Goal: Task Accomplishment & Management: Manage account settings

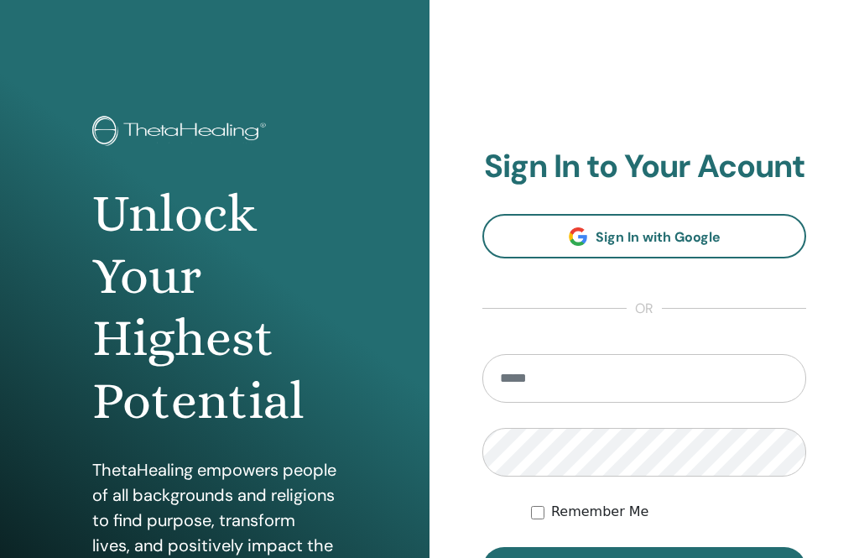
scroll to position [202, 0]
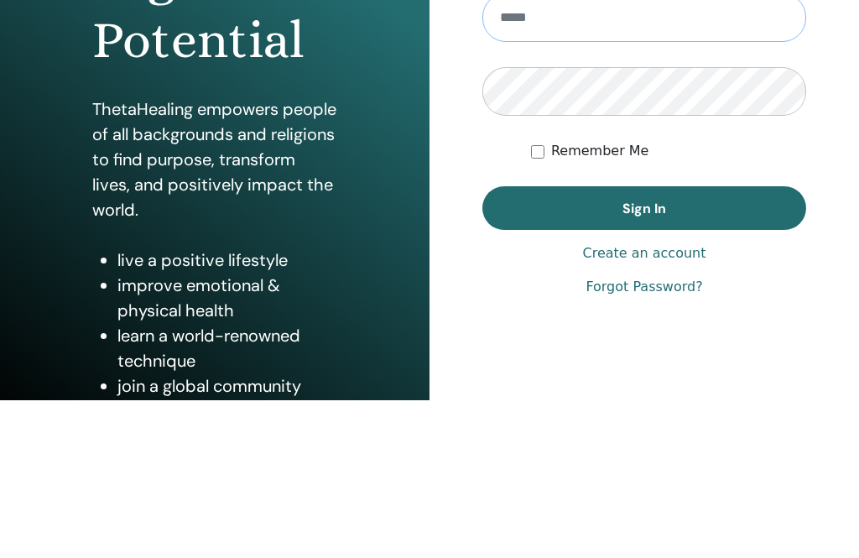
type input "**********"
click at [644, 367] on button "Sign In" at bounding box center [644, 367] width 324 height 44
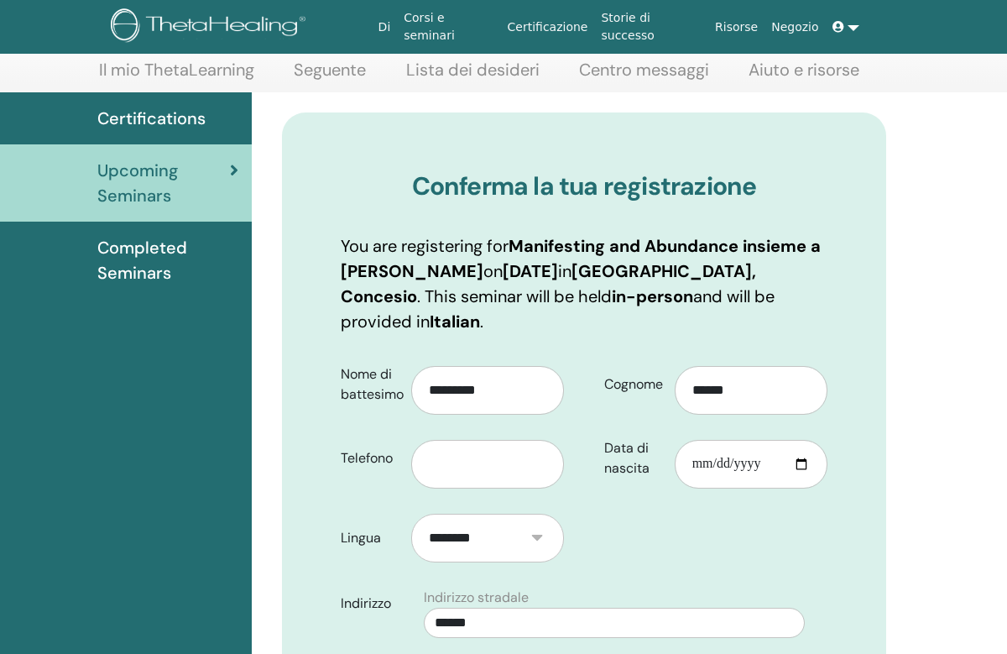
scroll to position [102, 0]
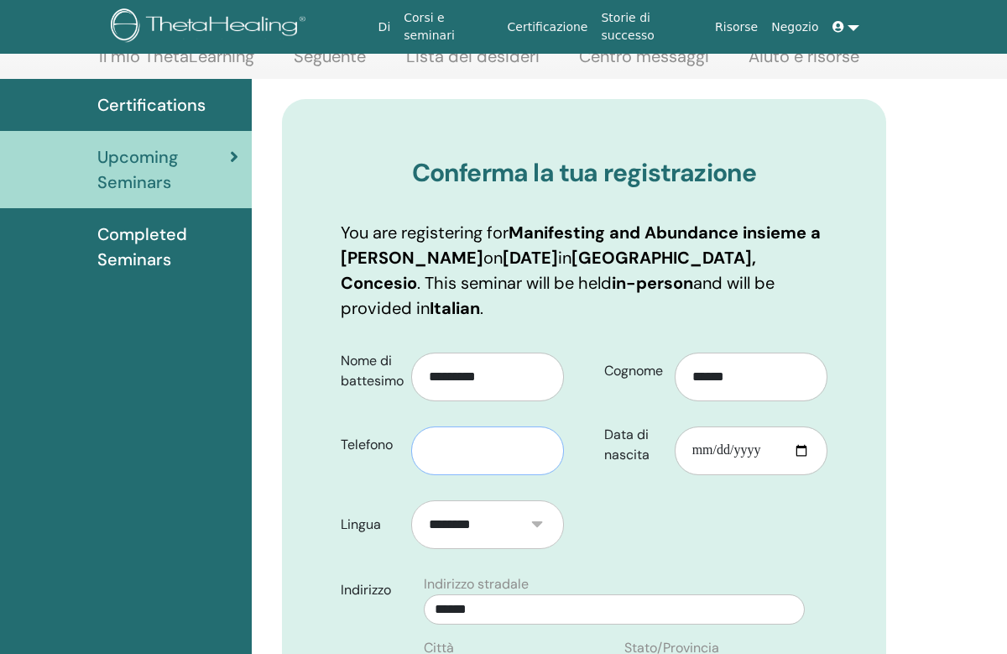
click at [507, 440] on input "text" at bounding box center [487, 450] width 153 height 49
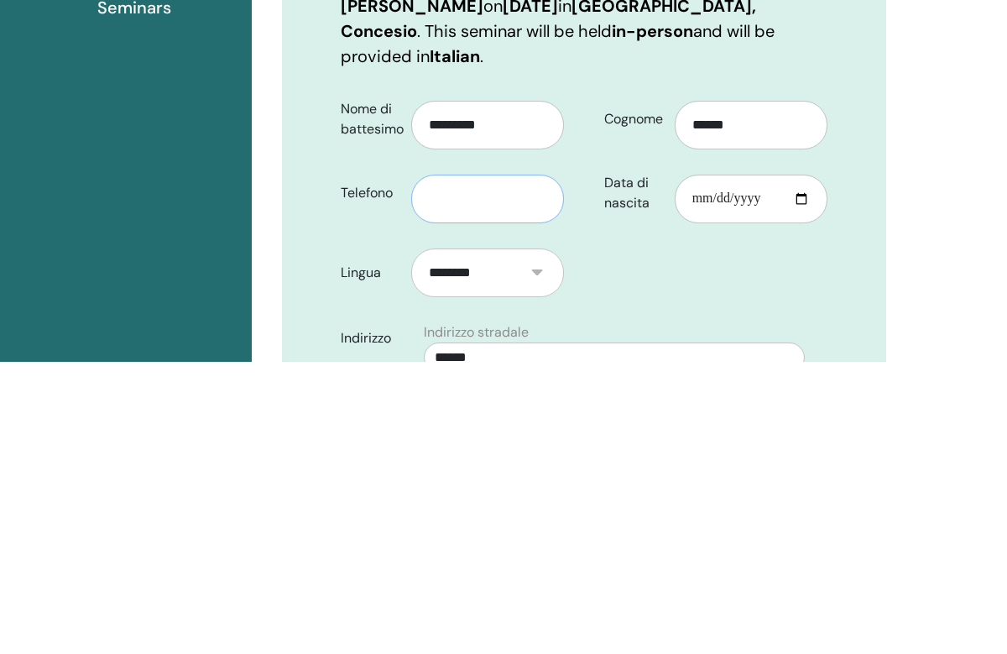
type input "**********"
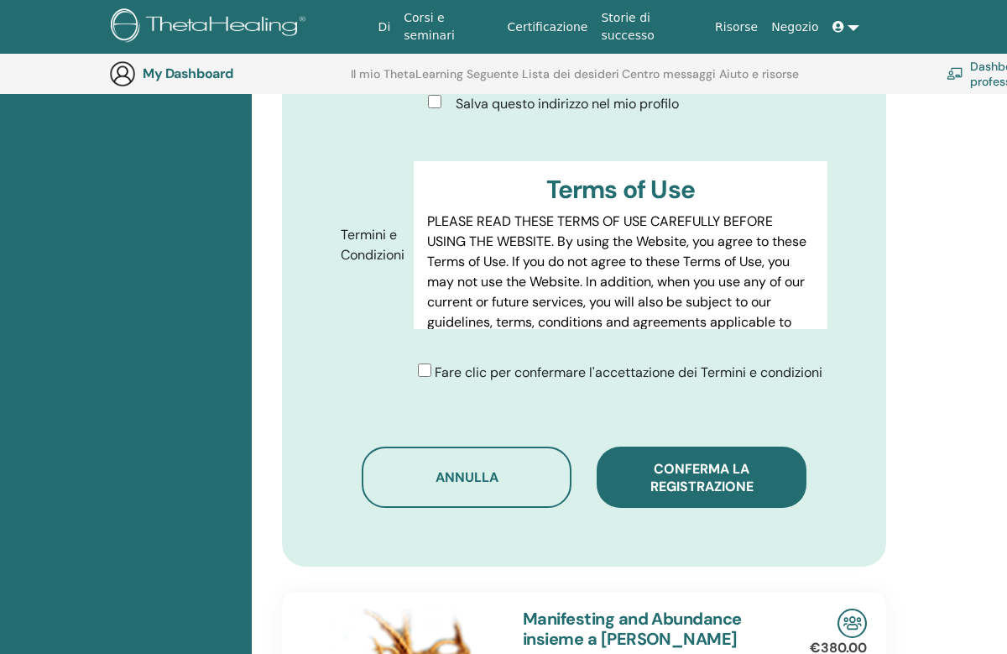
scroll to position [814, 0]
click at [718, 477] on span "Conferma la registrazione" at bounding box center [701, 478] width 103 height 35
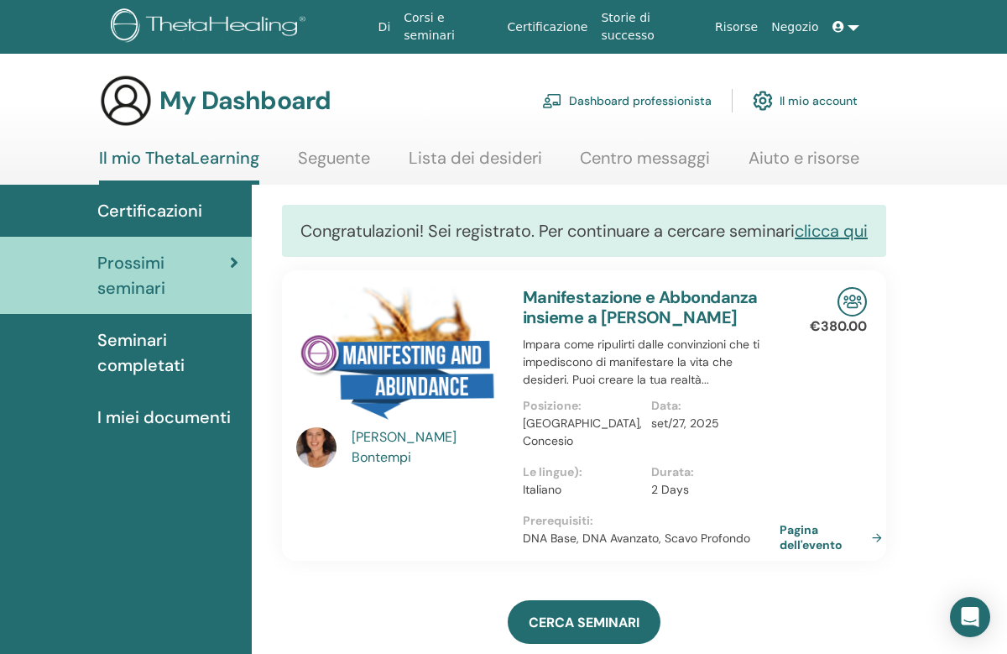
click at [651, 107] on link "Dashboard professionista" at bounding box center [626, 100] width 169 height 37
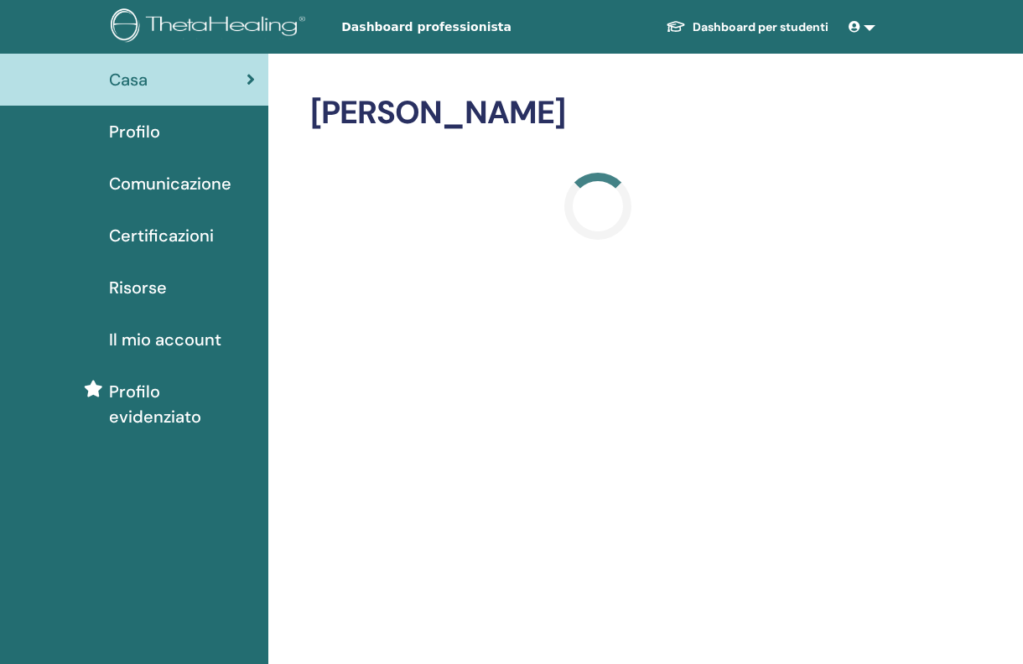
scroll to position [17, 0]
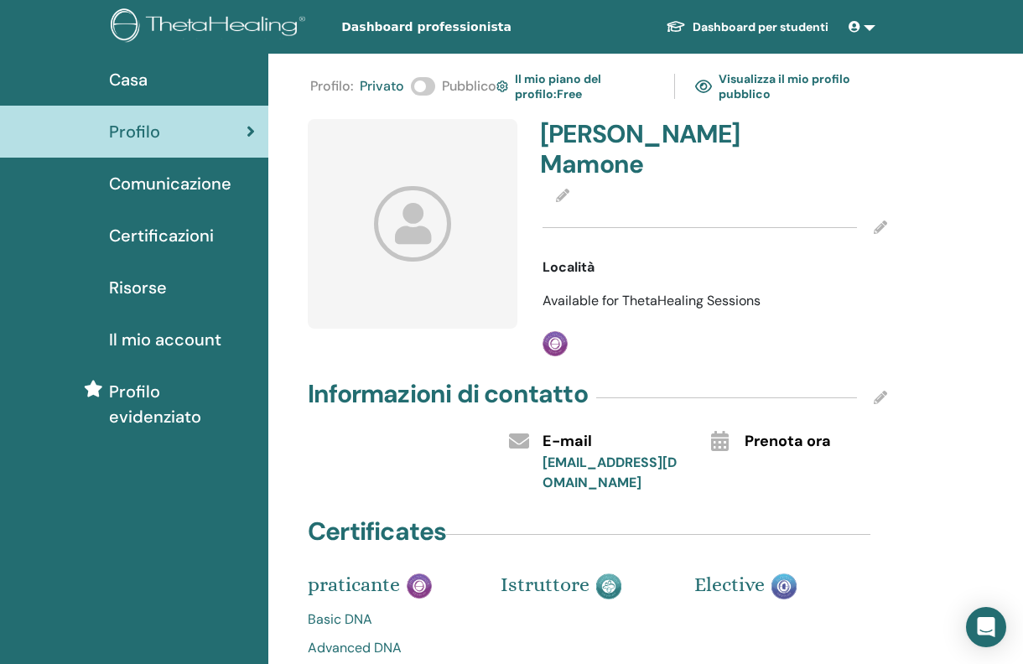
click at [747, 87] on link "Visualizza il mio profilo pubblico" at bounding box center [790, 86] width 190 height 39
click at [880, 225] on icon at bounding box center [880, 227] width 13 height 13
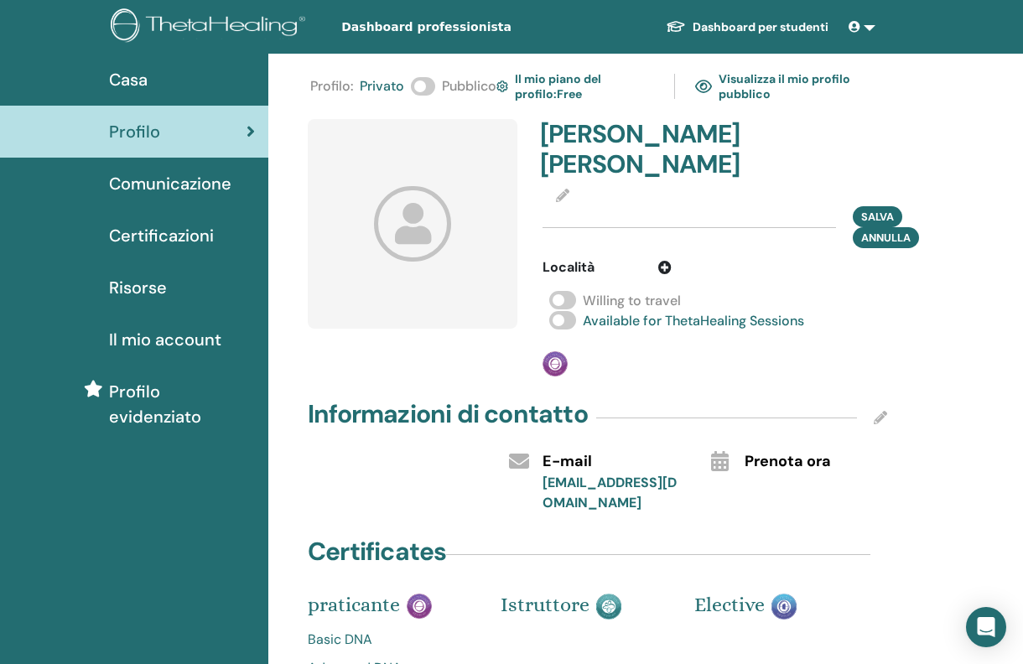
click at [560, 300] on span at bounding box center [562, 300] width 27 height 18
click at [662, 273] on icon at bounding box center [665, 267] width 13 height 13
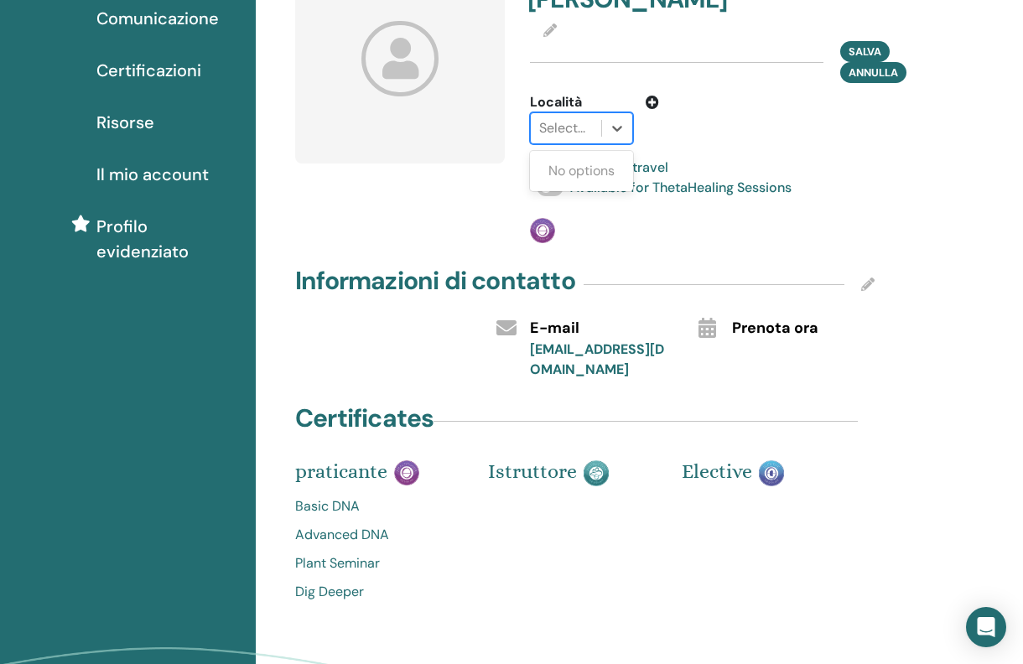
scroll to position [0, 12]
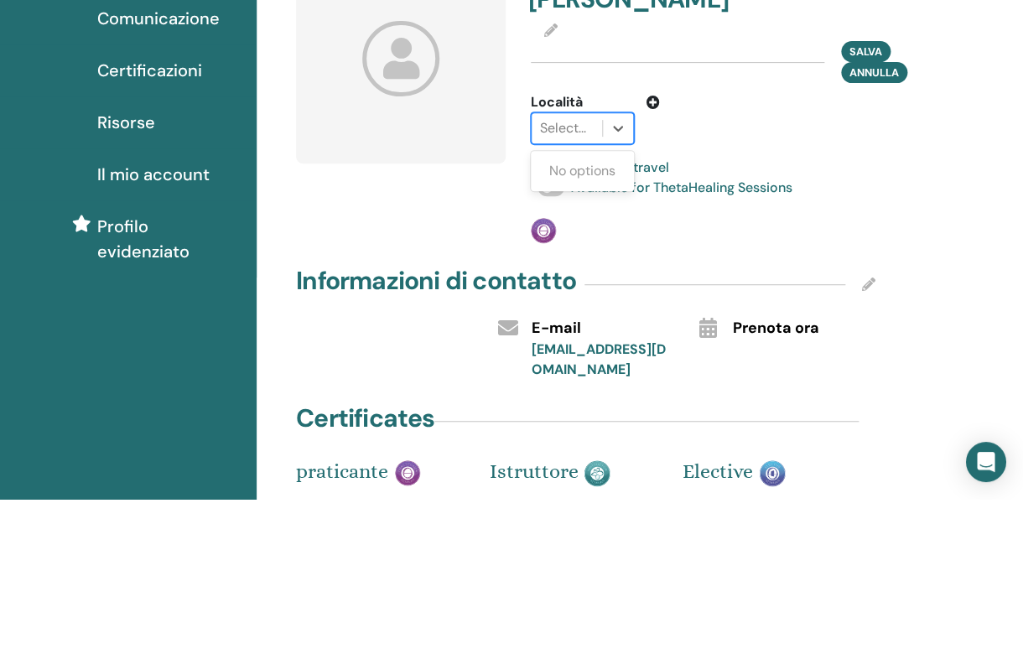
type input "*"
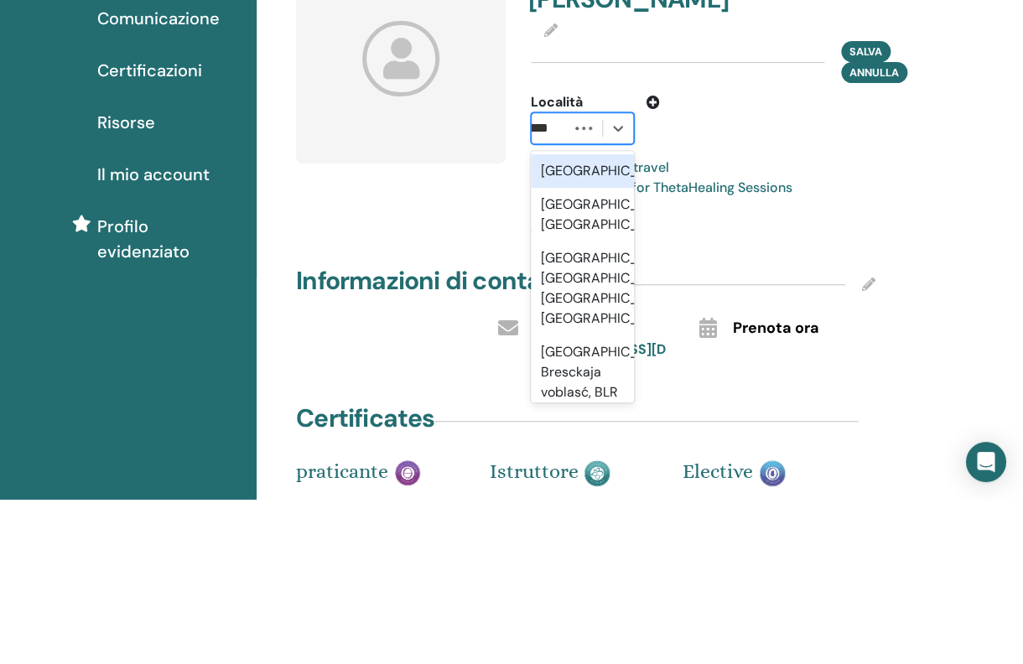
scroll to position [0, 0]
click at [605, 320] on div "Brescia, ITA" at bounding box center [582, 347] width 103 height 54
type input "*****"
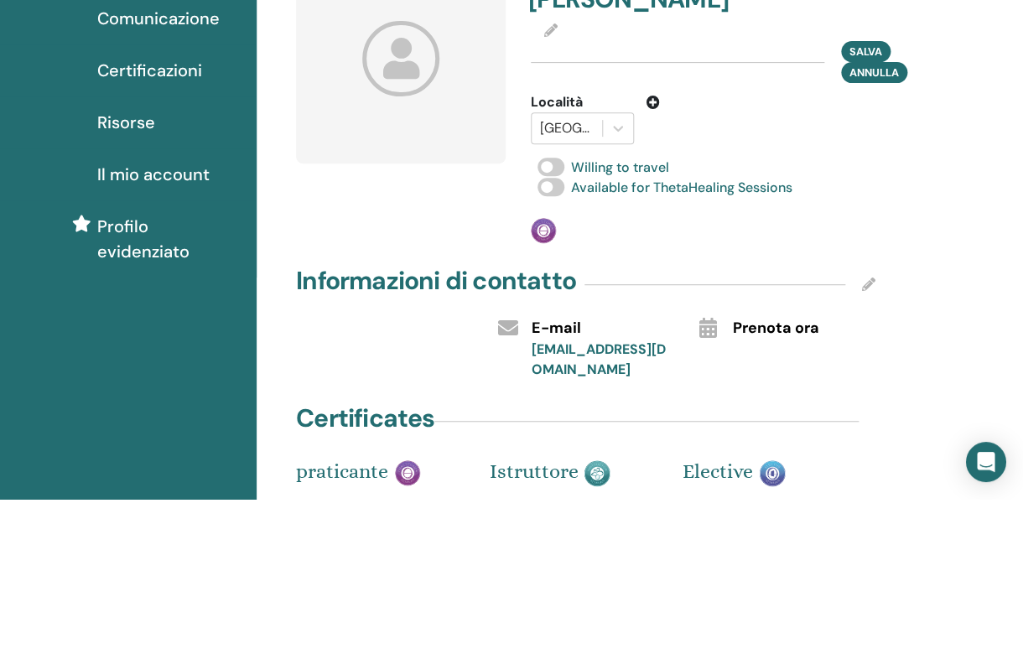
scroll to position [165, 13]
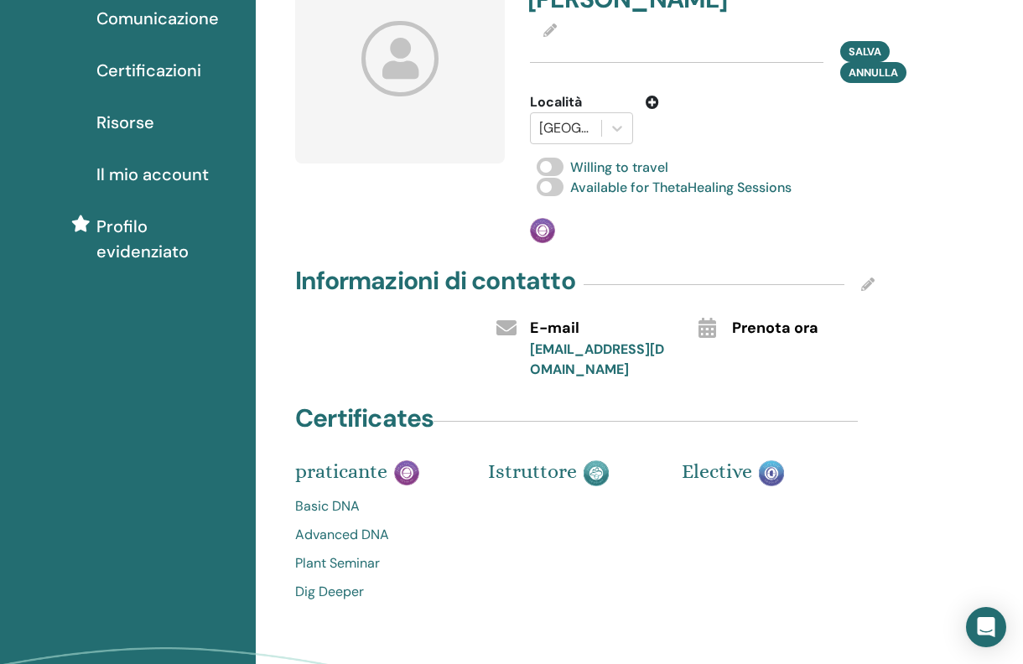
click at [871, 44] on span "Salva" at bounding box center [865, 51] width 33 height 14
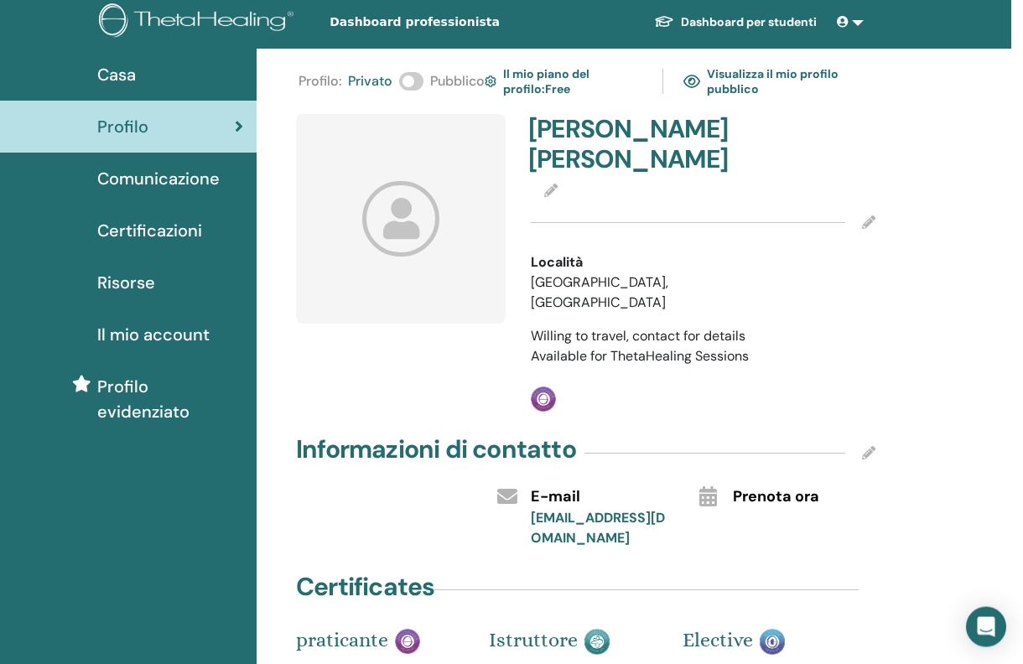
scroll to position [0, 12]
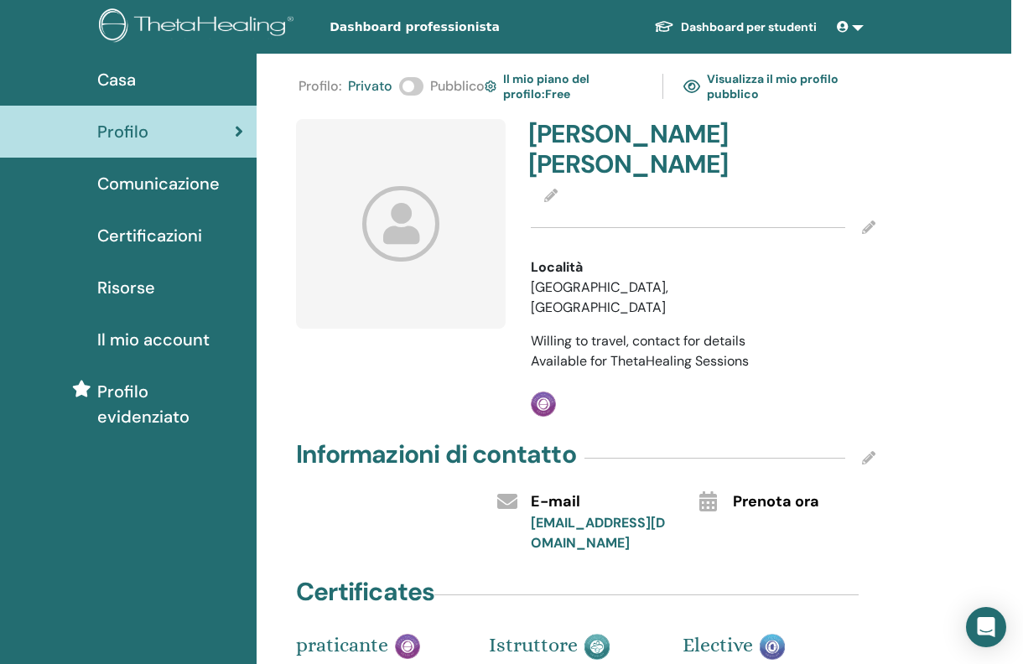
click at [766, 14] on link "Dashboard per studenti" at bounding box center [736, 27] width 190 height 31
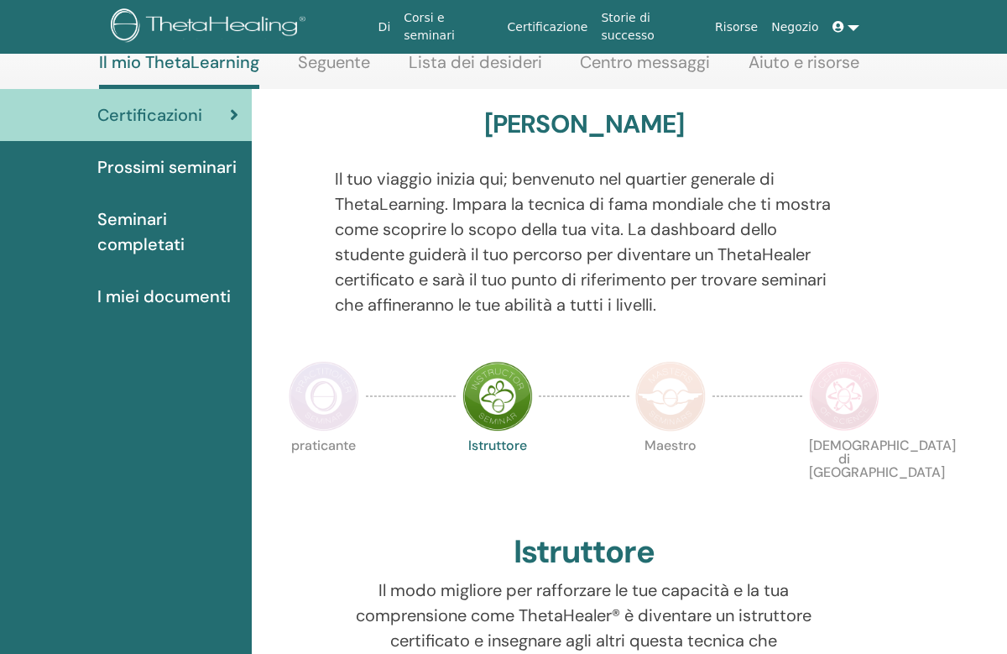
scroll to position [96, 0]
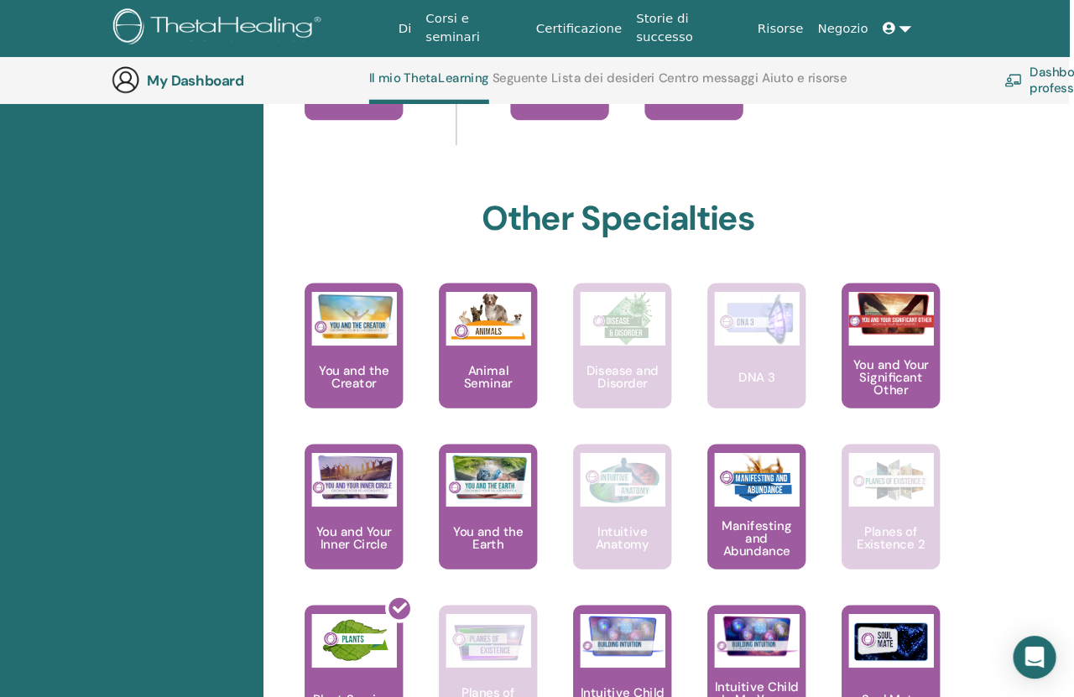
scroll to position [887, 0]
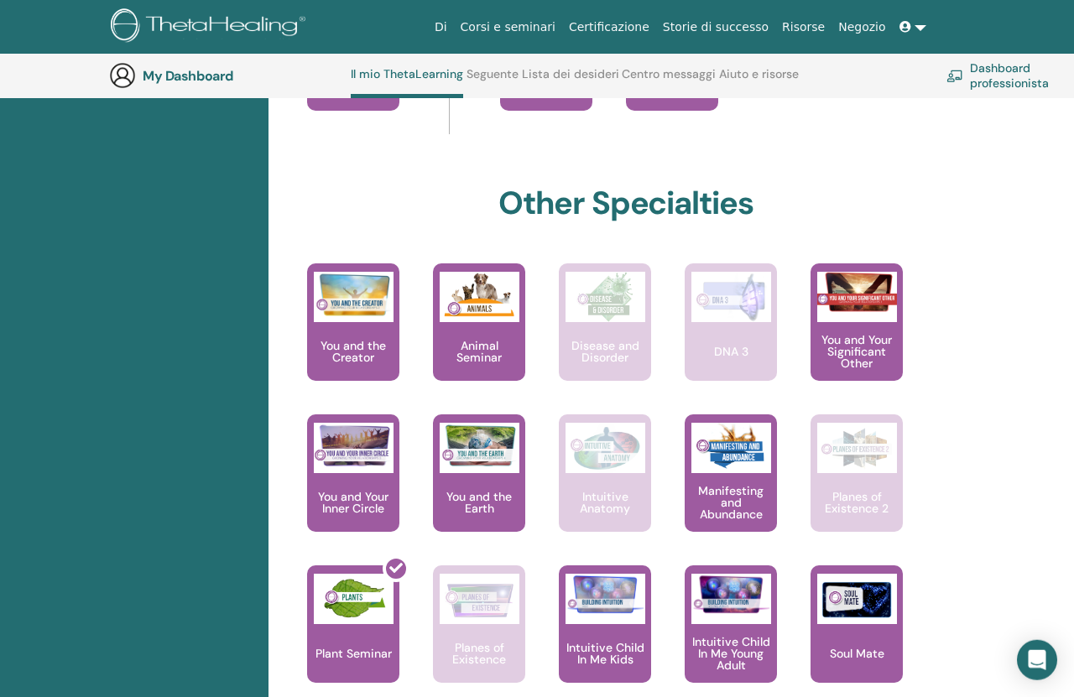
click at [484, 319] on img at bounding box center [480, 297] width 80 height 50
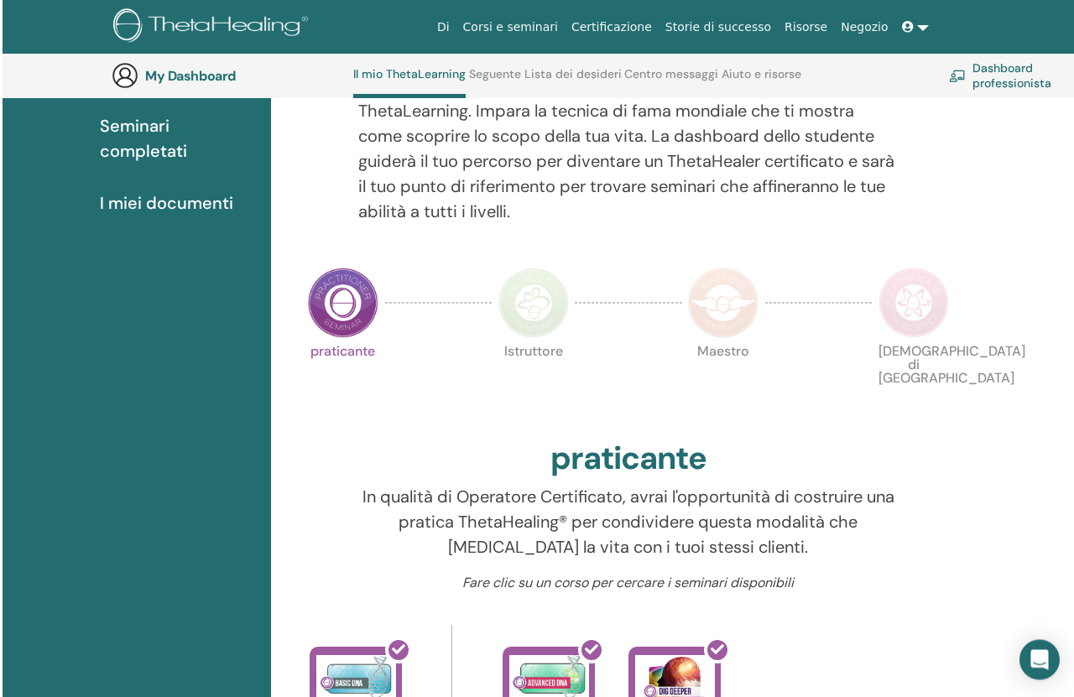
scroll to position [222, 0]
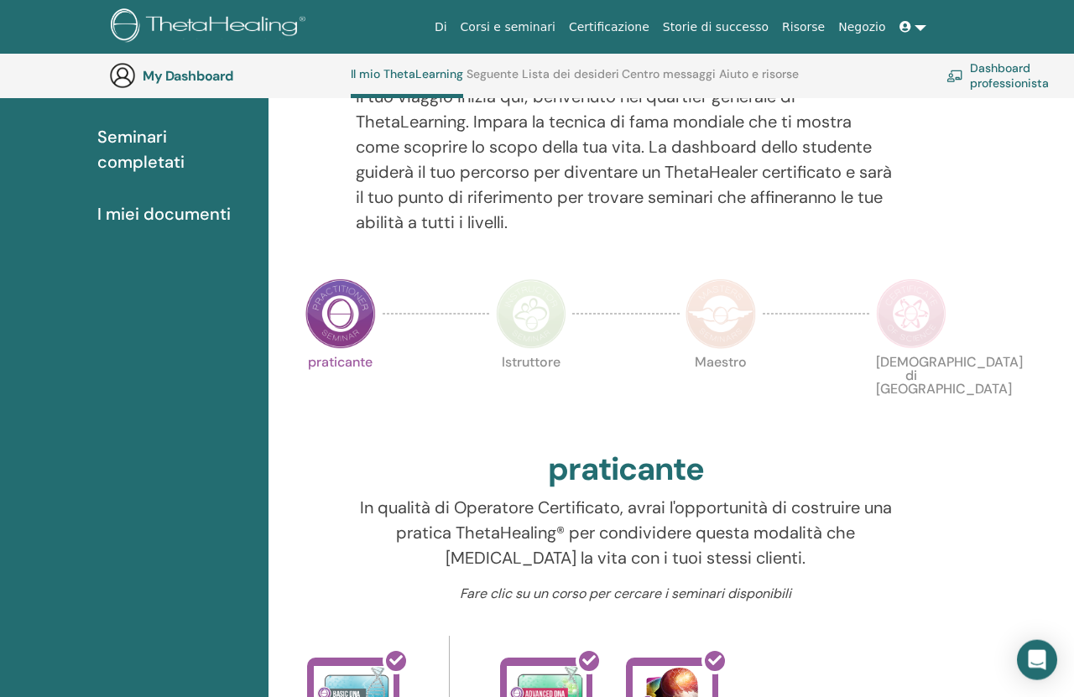
click at [704, 305] on img at bounding box center [720, 314] width 70 height 70
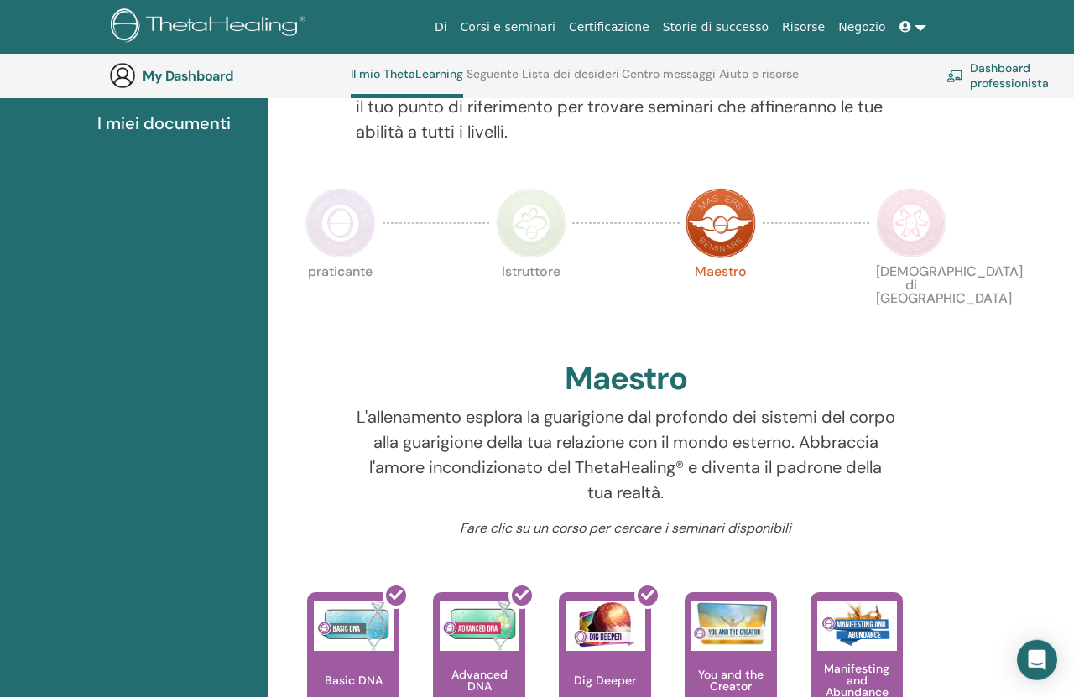
scroll to position [314, 0]
click at [907, 227] on img at bounding box center [911, 222] width 70 height 70
